Goal: Check status: Check status

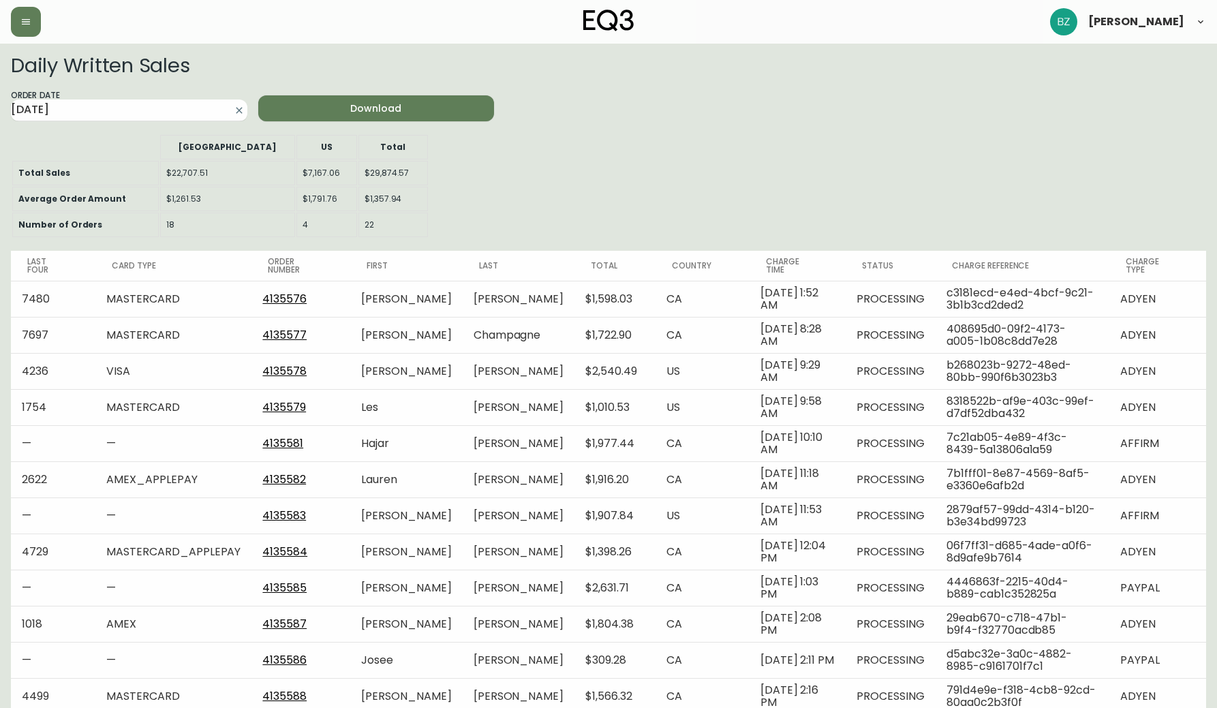
click at [112, 122] on div "Daily Written Sales Order Date [DATE] Download [GEOGRAPHIC_DATA] US Total Total…" at bounding box center [608, 565] width 1195 height 1021
click at [116, 116] on input "2025-09-29" at bounding box center [118, 110] width 215 height 22
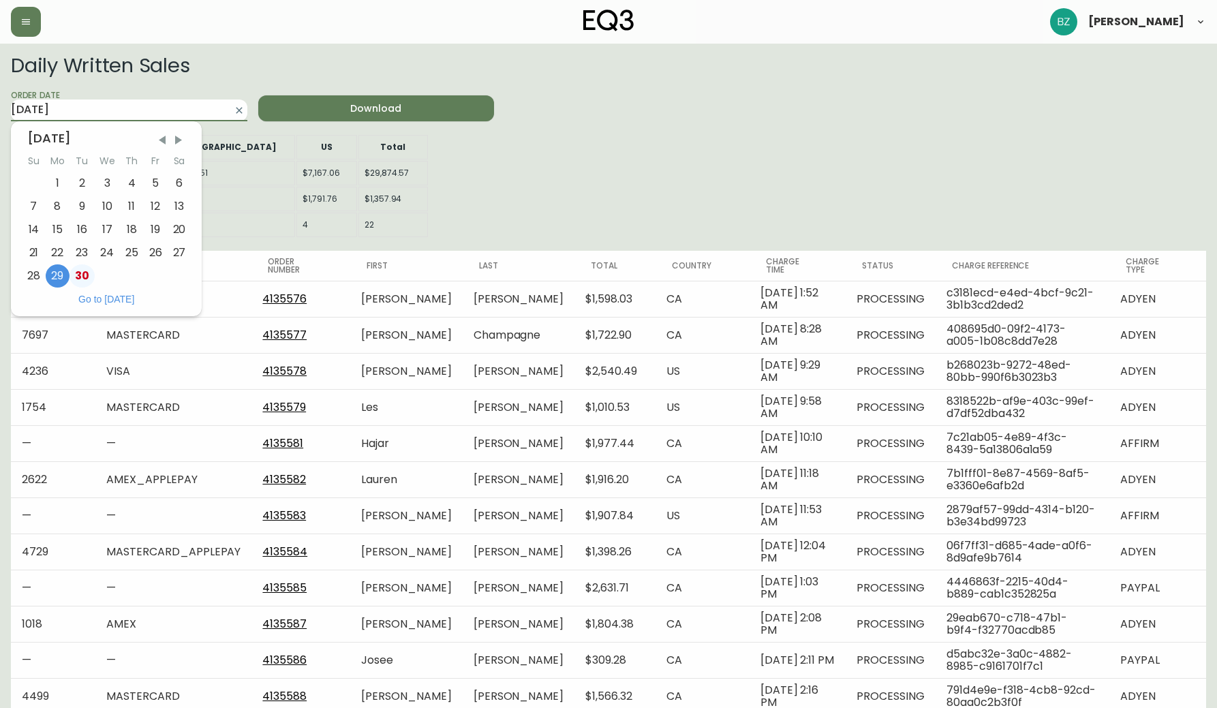
click at [82, 277] on div "30" at bounding box center [81, 275] width 25 height 23
type input "[DATE]"
